Goal: Transaction & Acquisition: Purchase product/service

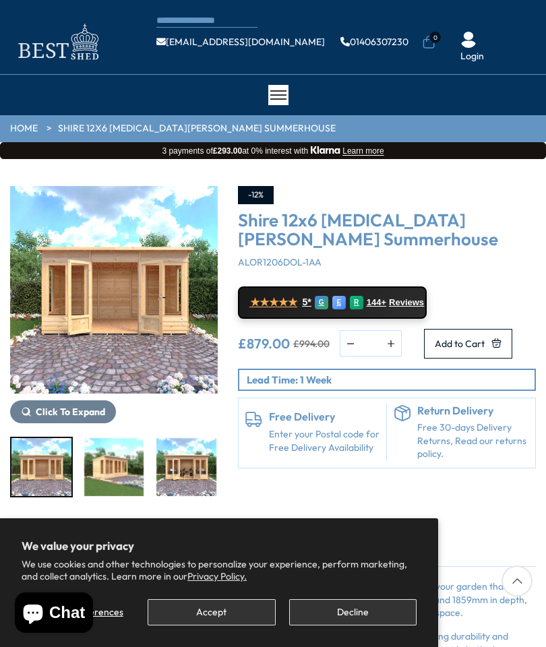
click at [207, 614] on button "Accept" at bounding box center [211, 612] width 127 height 26
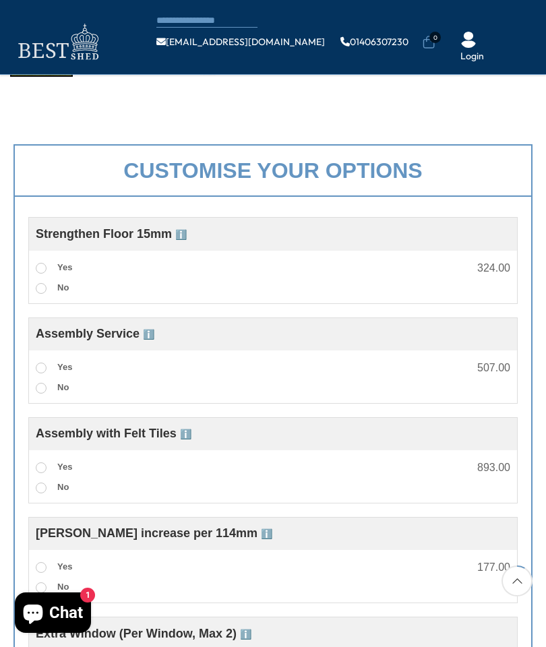
scroll to position [345, 0]
click at [30, 271] on div "Strengthened Floor – 15mm Enhance the strength and durability of your garden st…" at bounding box center [273, 278] width 488 height 40
click at [36, 267] on span at bounding box center [41, 268] width 11 height 11
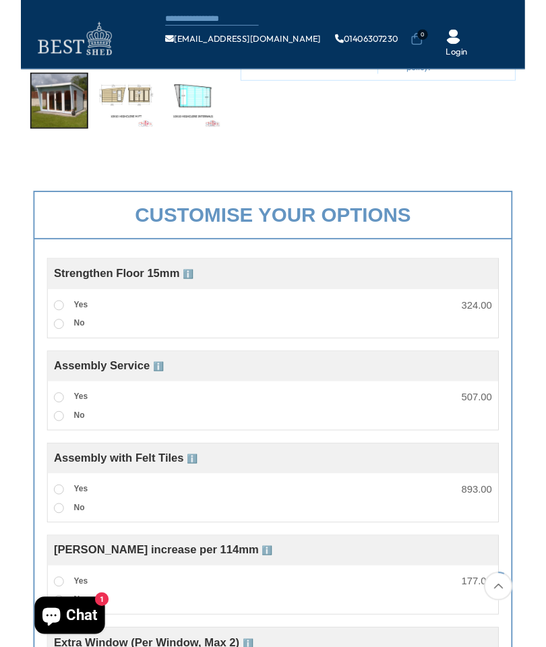
scroll to position [336, 0]
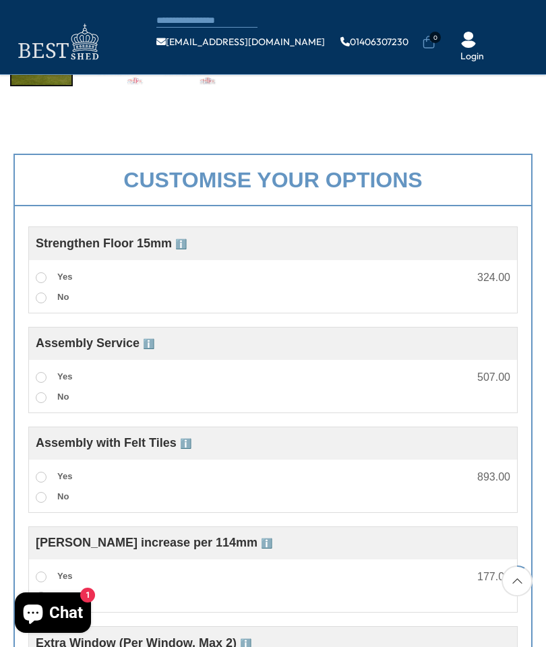
click at [43, 376] on span at bounding box center [41, 377] width 11 height 11
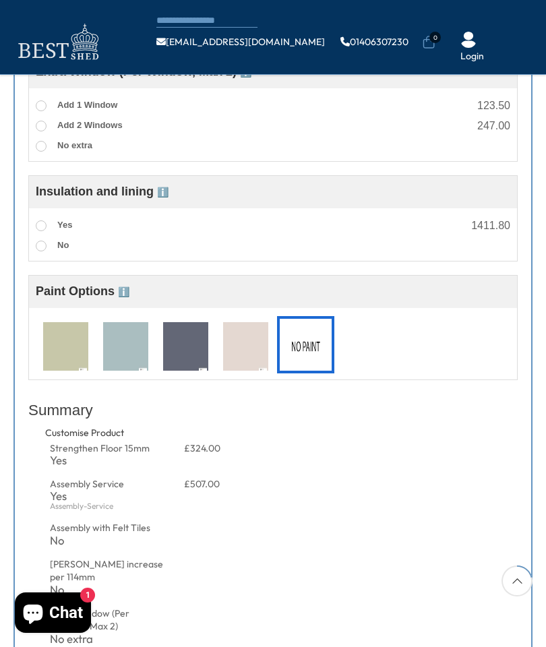
scroll to position [907, 0]
click at [129, 348] on img at bounding box center [125, 348] width 45 height 50
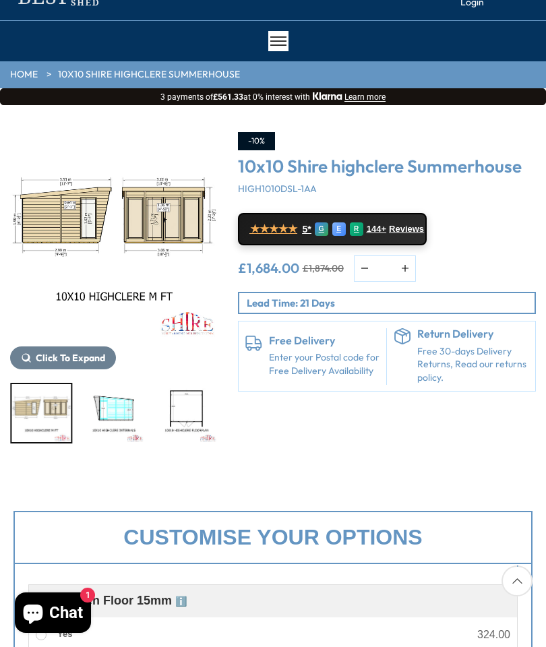
scroll to position [0, 0]
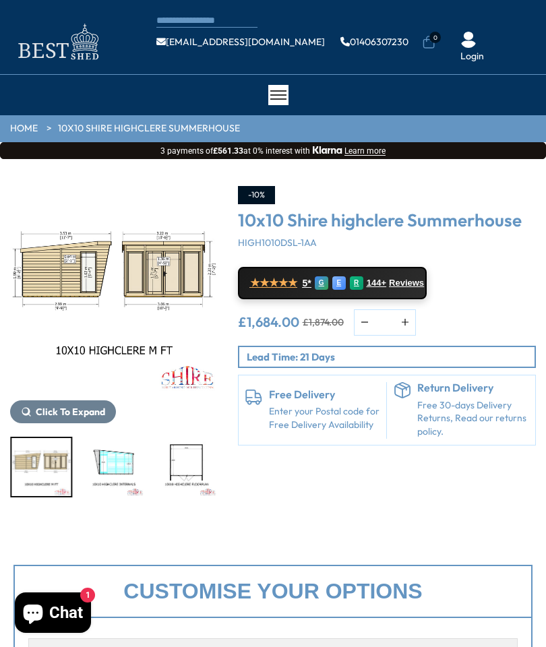
click at [106, 468] on img "3 / 4" at bounding box center [114, 467] width 60 height 58
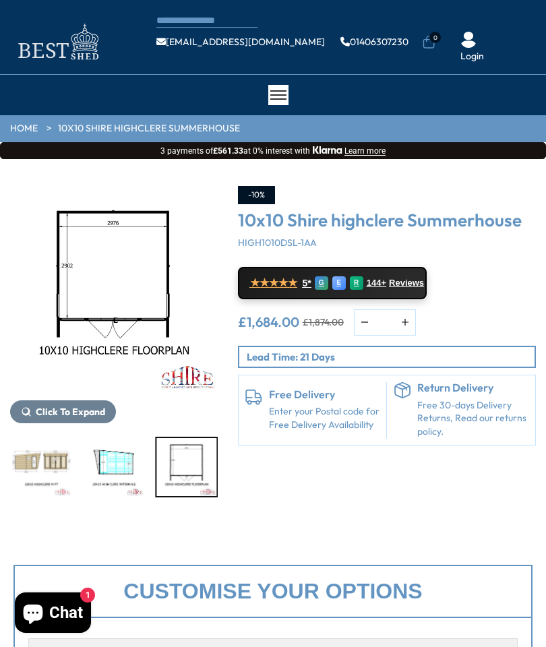
click at [181, 468] on img "4 / 4" at bounding box center [186, 467] width 60 height 58
